Goal: Find specific page/section: Find specific page/section

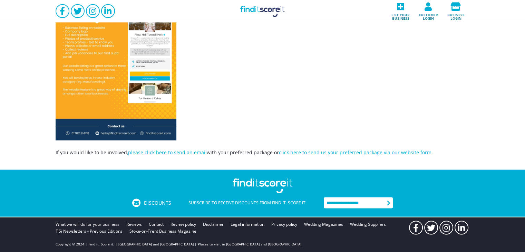
scroll to position [1358, 0]
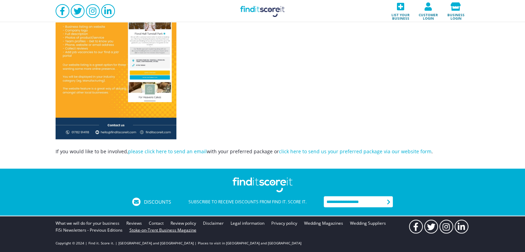
click at [176, 229] on link "Stoke-on-Trent Business Magazine" at bounding box center [162, 230] width 67 height 7
click at [165, 231] on link "Stoke-on-Trent Business Magazine" at bounding box center [162, 230] width 67 height 7
click at [161, 229] on link "Stoke-on-Trent Business Magazine" at bounding box center [162, 230] width 67 height 7
click at [112, 229] on link "FiSi Newsletters - Previous Editions" at bounding box center [89, 230] width 67 height 7
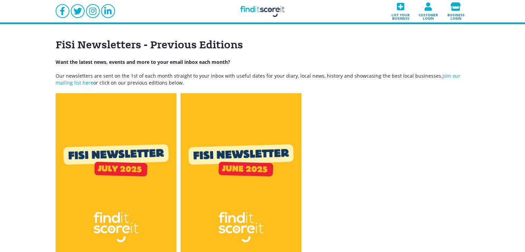
scroll to position [69, 0]
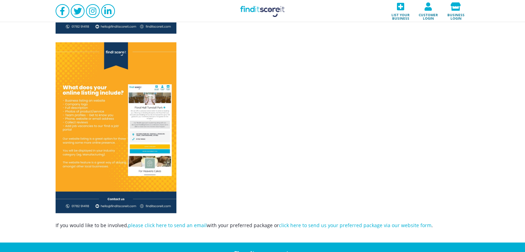
scroll to position [1358, 0]
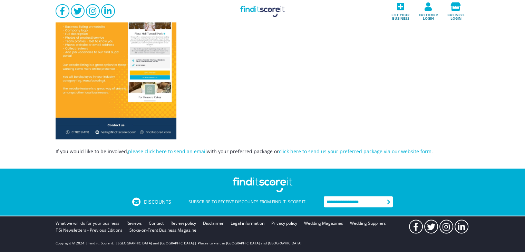
click at [168, 230] on link "Stoke-on-Trent Business Magazine" at bounding box center [162, 230] width 67 height 7
click at [159, 230] on link "Stoke-on-Trent Business Magazine" at bounding box center [162, 230] width 67 height 7
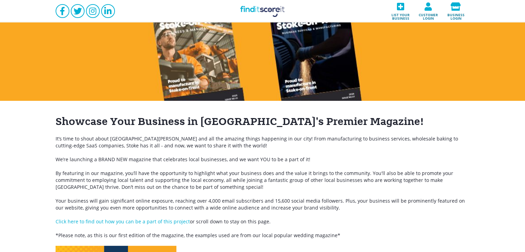
scroll to position [0, 0]
